Goal: Use online tool/utility: Utilize a website feature to perform a specific function

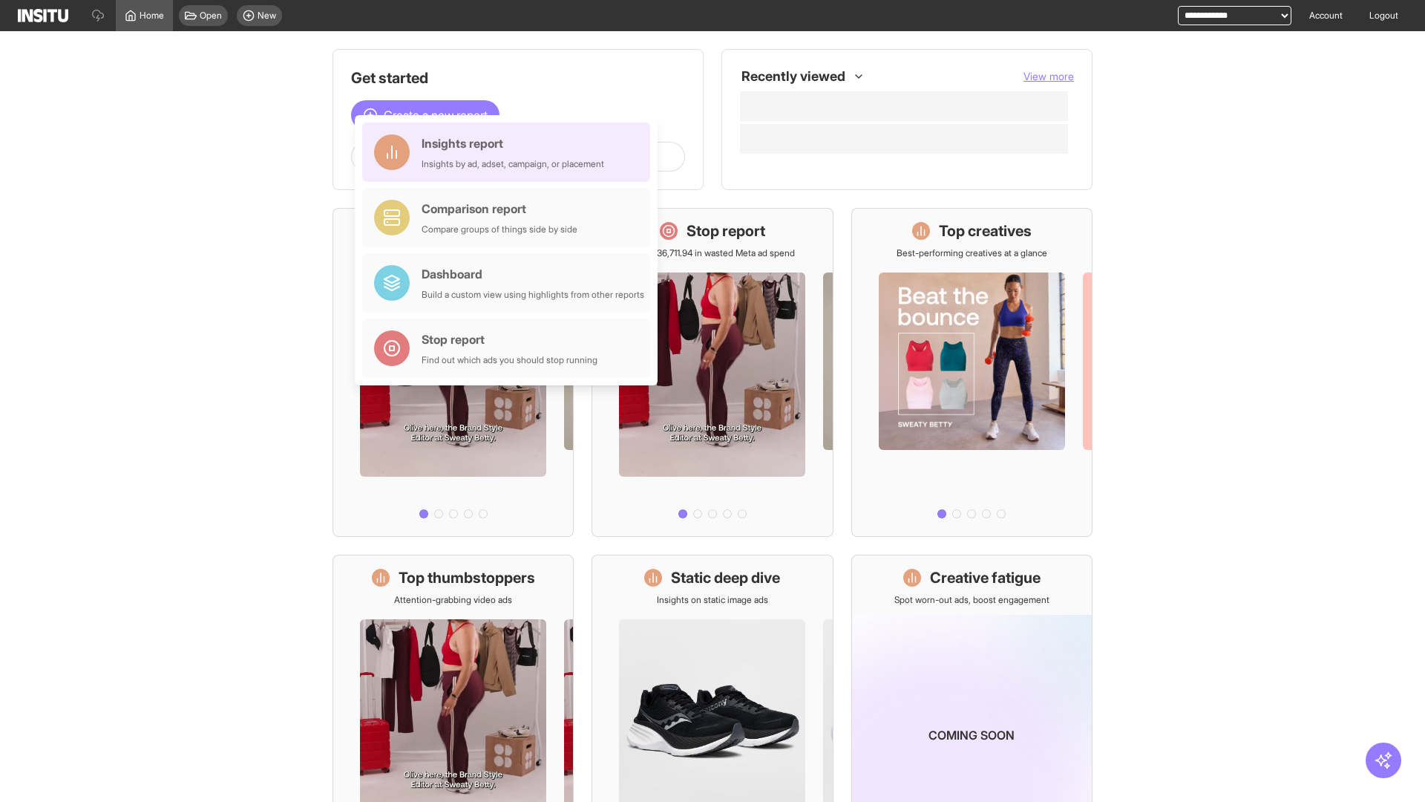
click at [510, 152] on div "Insights report Insights by ad, adset, campaign, or placement" at bounding box center [513, 152] width 183 height 36
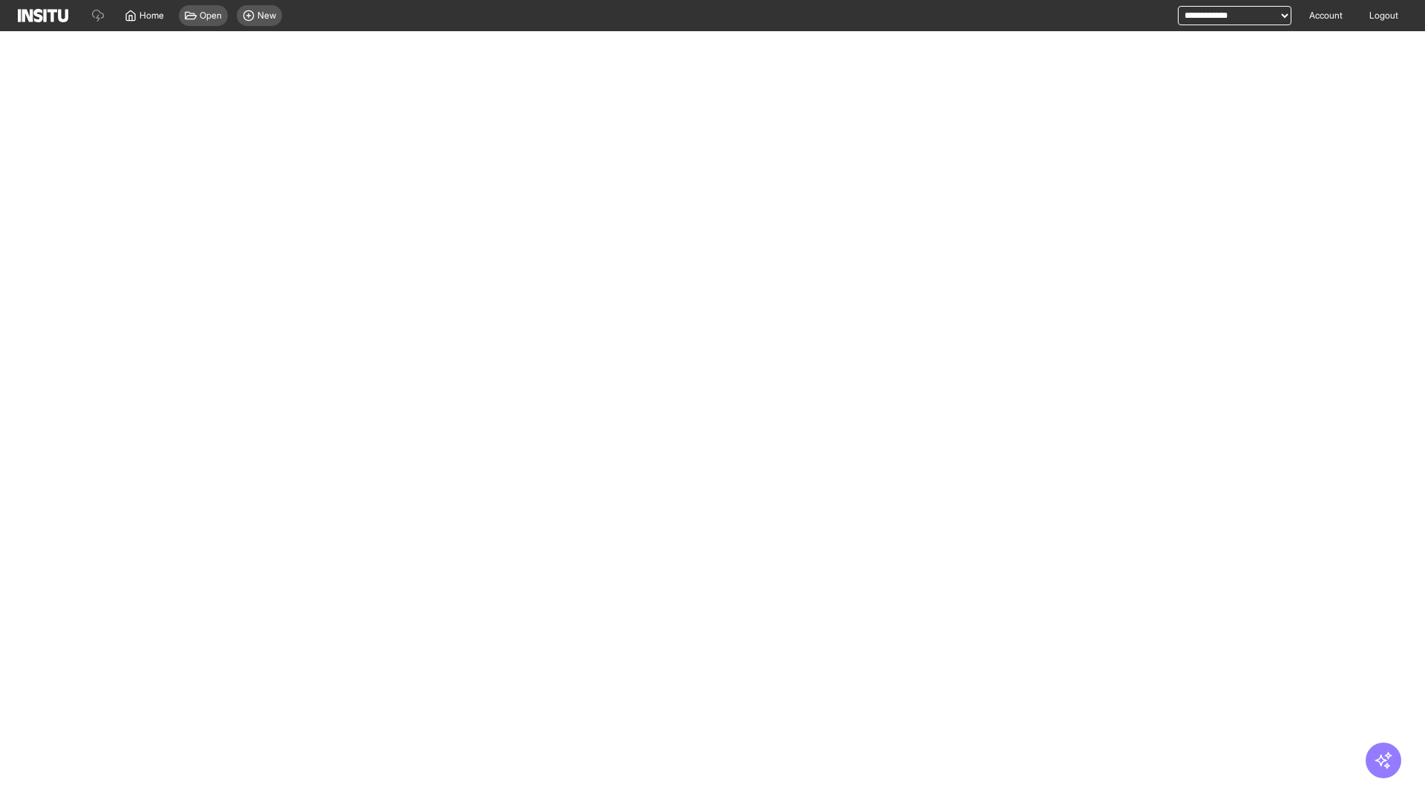
select select "**"
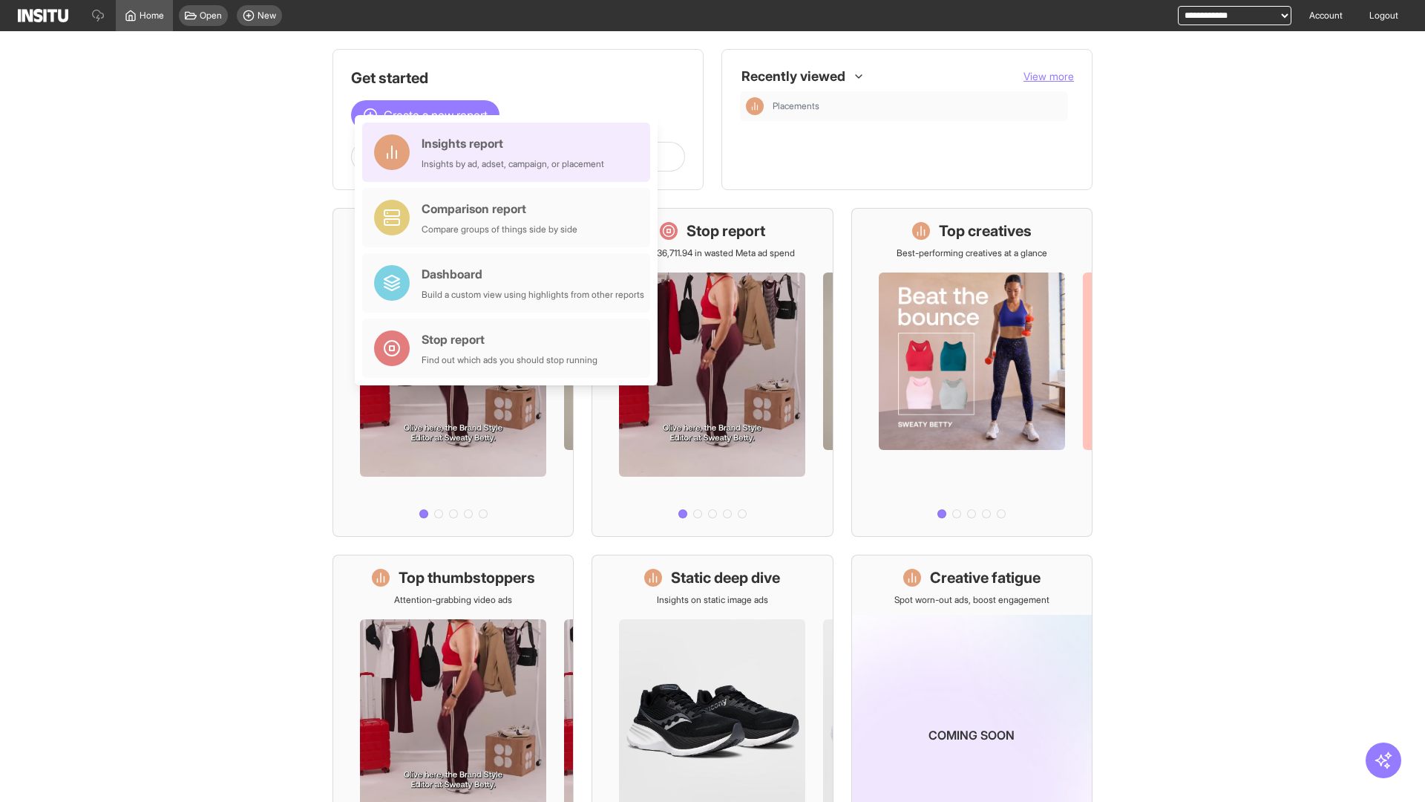
click at [510, 152] on div "Insights report Insights by ad, adset, campaign, or placement" at bounding box center [513, 152] width 183 height 36
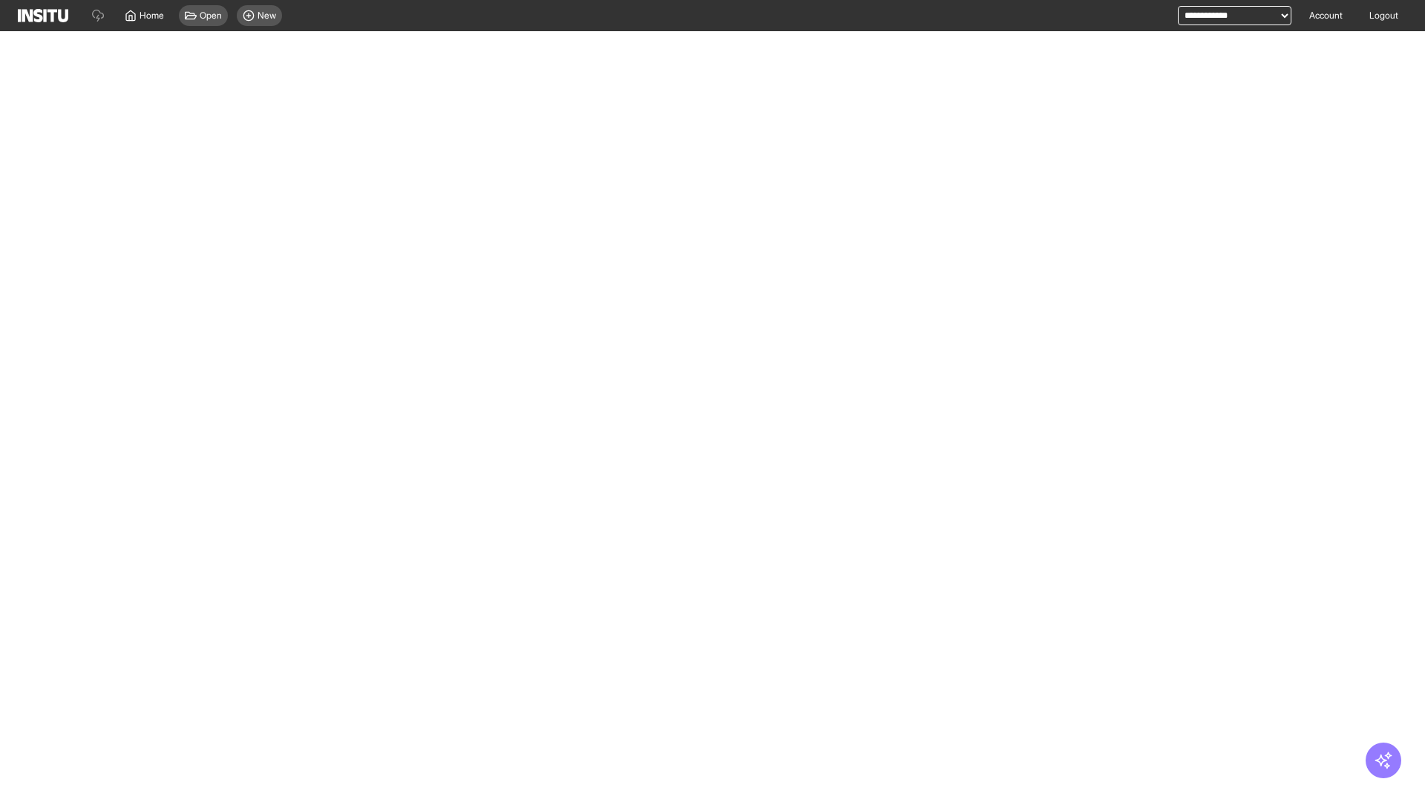
select select "**"
